Goal: Information Seeking & Learning: Learn about a topic

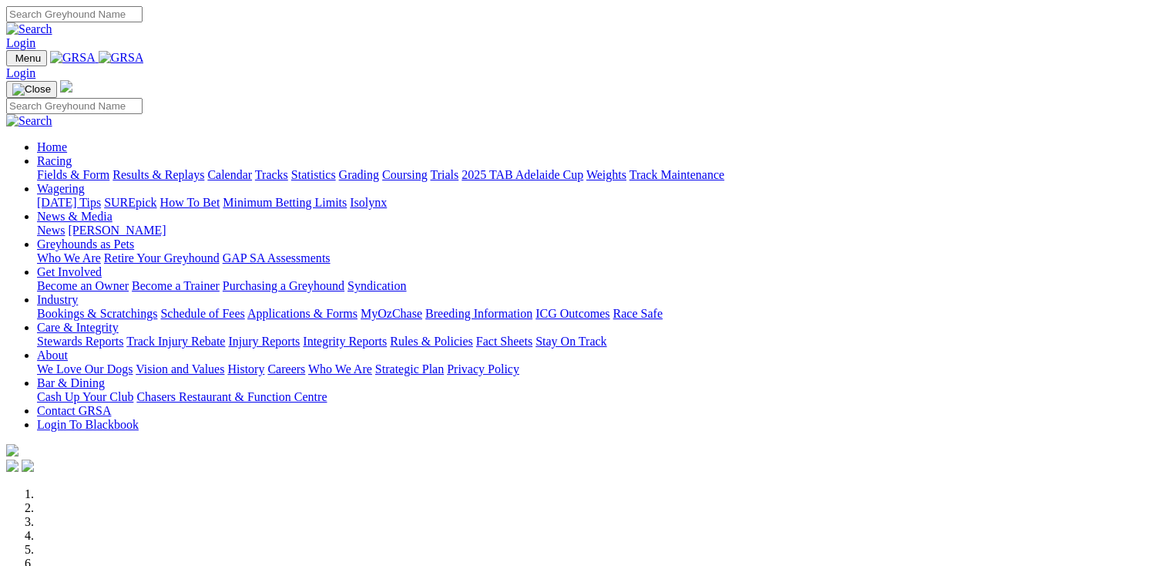
click at [72, 154] on link "Racing" at bounding box center [54, 160] width 35 height 13
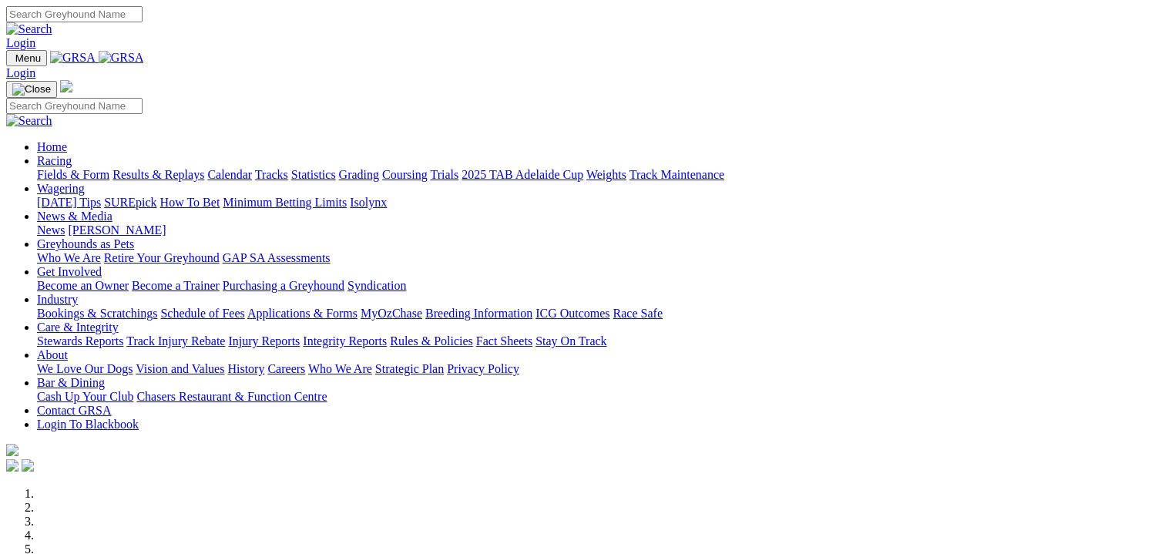
click at [71, 168] on link "Fields & Form" at bounding box center [73, 174] width 72 height 13
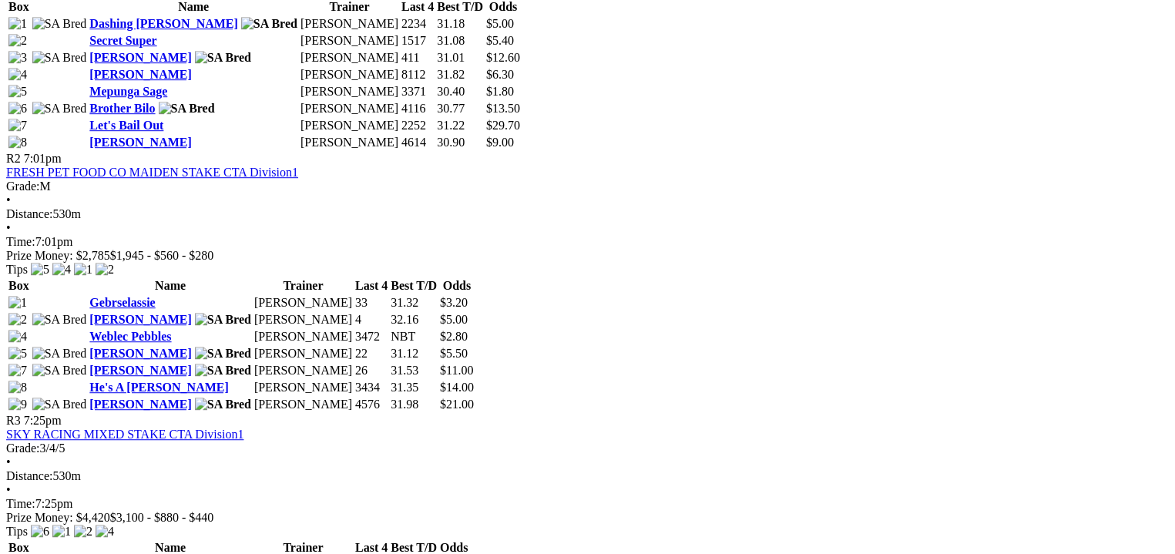
scroll to position [943, 0]
